Goal: Check status: Check status

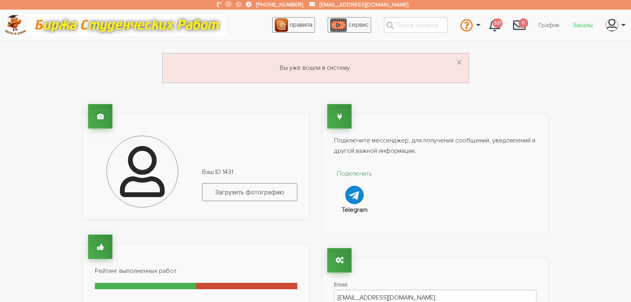
click at [583, 27] on link "Заказы" at bounding box center [582, 25] width 33 height 15
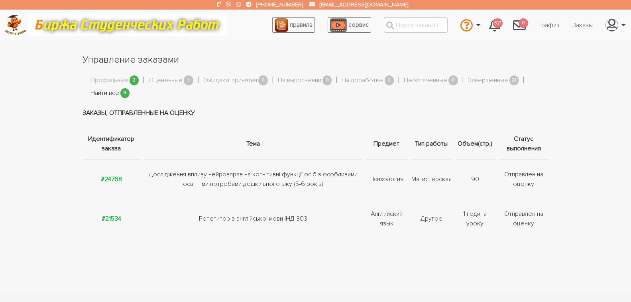
click at [110, 91] on link "Найти все" at bounding box center [105, 93] width 29 height 10
